Goal: Navigation & Orientation: Find specific page/section

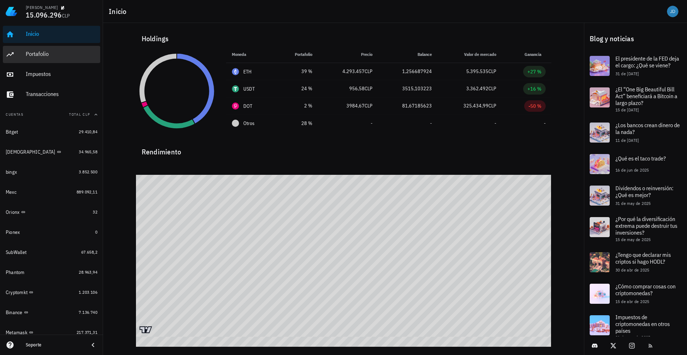
click at [63, 55] on div "Portafolio" at bounding box center [62, 53] width 72 height 7
